Goal: Task Accomplishment & Management: Manage account settings

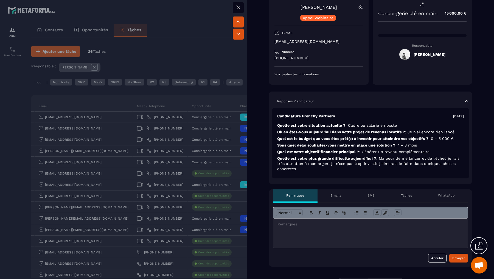
scroll to position [63, 0]
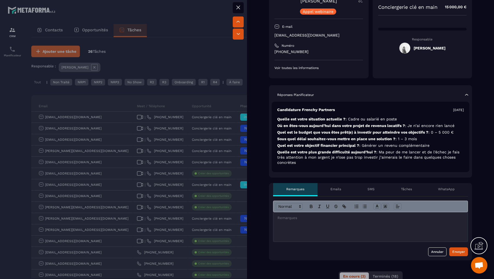
click at [218, 158] on div at bounding box center [247, 139] width 494 height 279
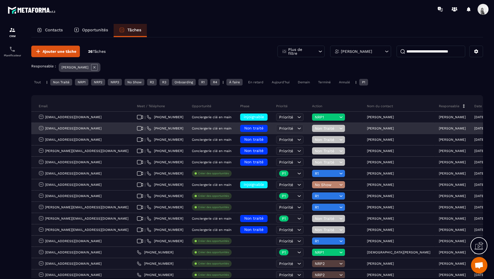
click at [244, 129] on span "Non traité" at bounding box center [253, 128] width 19 height 4
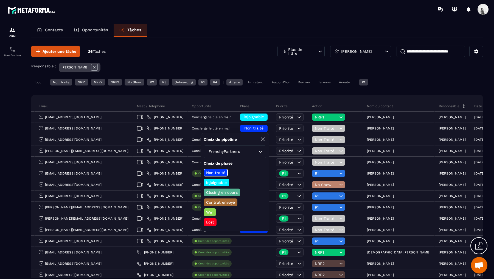
click at [226, 190] on p "Closing en cours" at bounding box center [221, 191] width 33 height 5
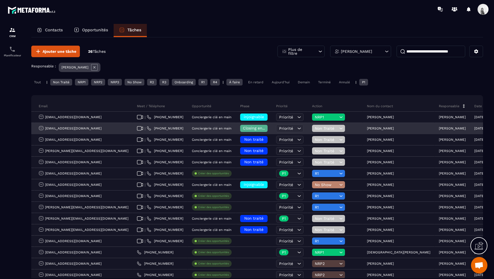
click at [315, 127] on span "Non Traité" at bounding box center [326, 128] width 23 height 4
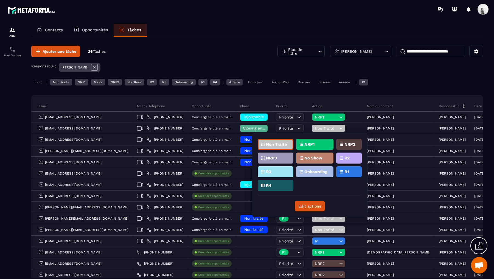
click at [313, 144] on p "NRP1" at bounding box center [309, 144] width 10 height 4
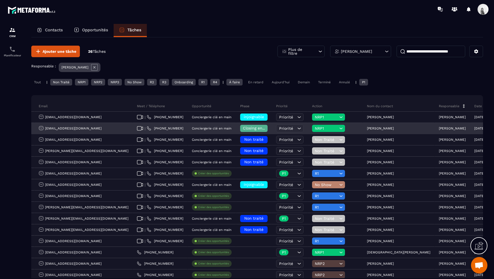
click at [315, 130] on span "NRP1" at bounding box center [326, 128] width 23 height 4
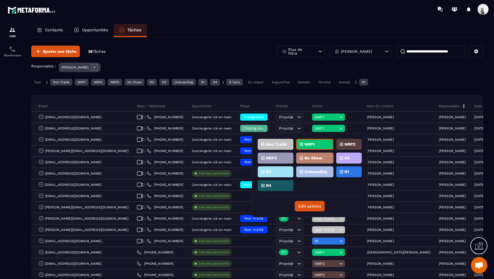
click at [348, 170] on p "R1" at bounding box center [346, 172] width 4 height 4
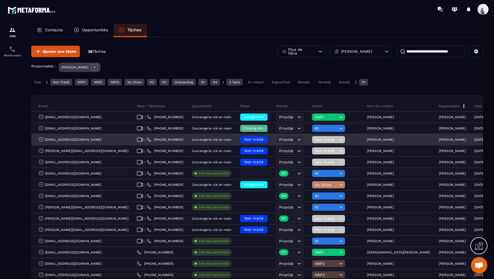
click at [368, 139] on p "[PERSON_NAME]" at bounding box center [380, 140] width 27 height 4
